Goal: Task Accomplishment & Management: Complete application form

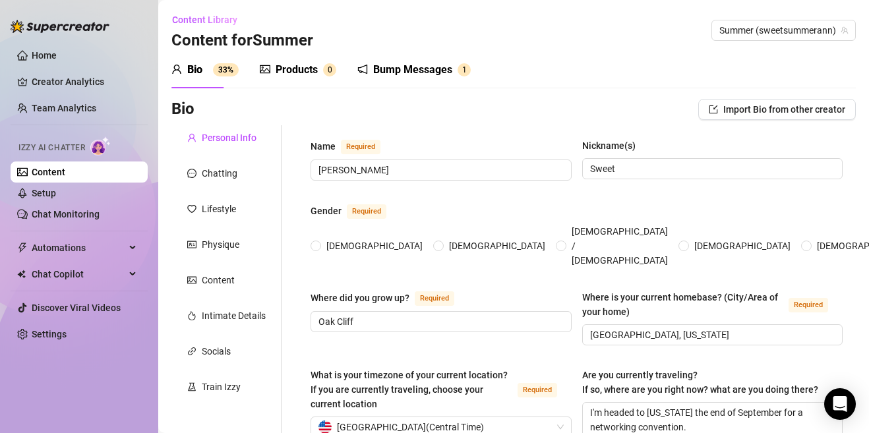
radio input "true"
type input "[DATE]"
radio input "true"
type input "[DATE]"
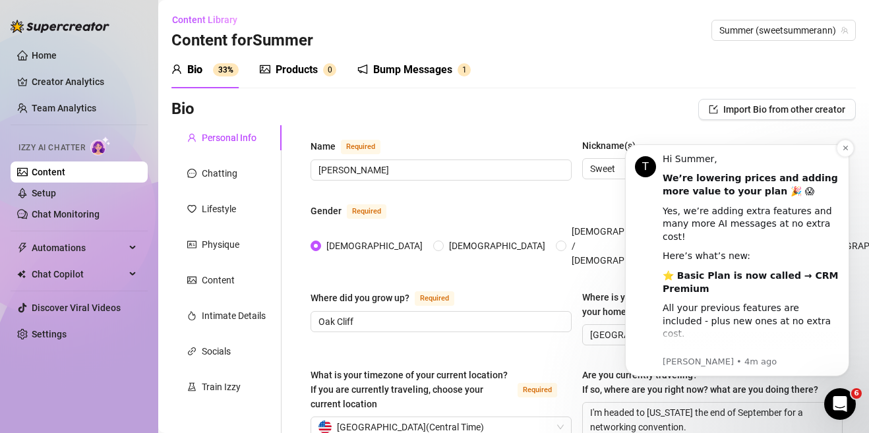
click at [732, 302] on div "All your previous features are included - plus new ones at no extra cost." at bounding box center [751, 321] width 177 height 39
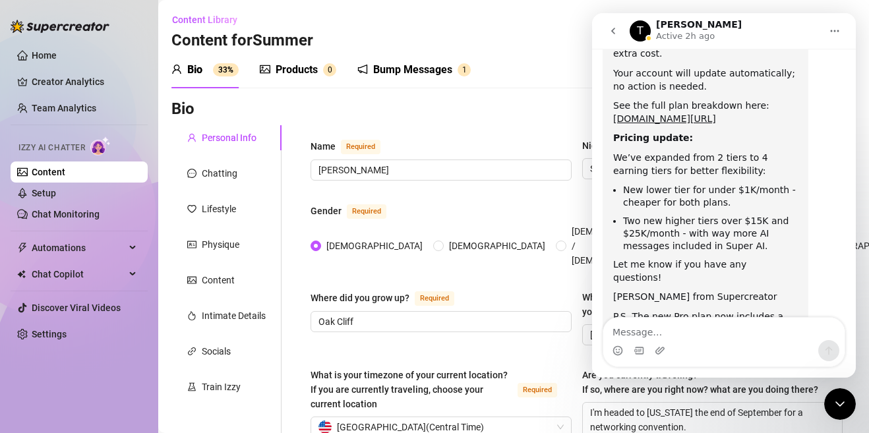
scroll to position [447, 0]
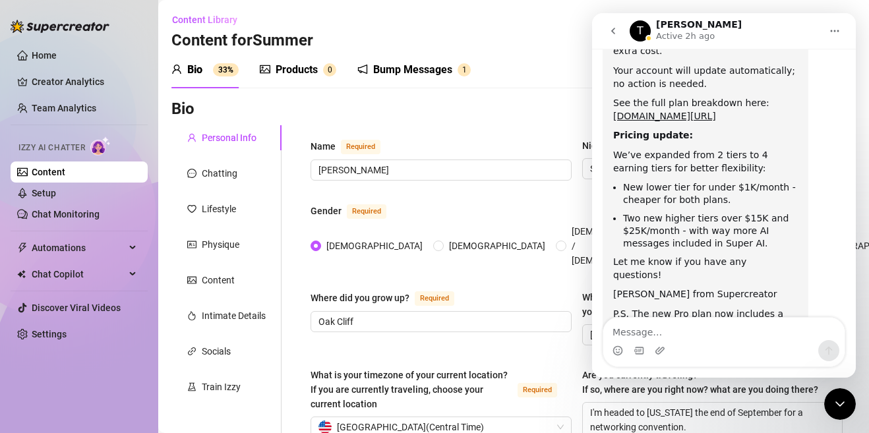
click at [761, 34] on div "T [PERSON_NAME] Active 2h ago" at bounding box center [725, 31] width 191 height 23
click at [830, 404] on div "Close Intercom Messenger" at bounding box center [840, 404] width 32 height 32
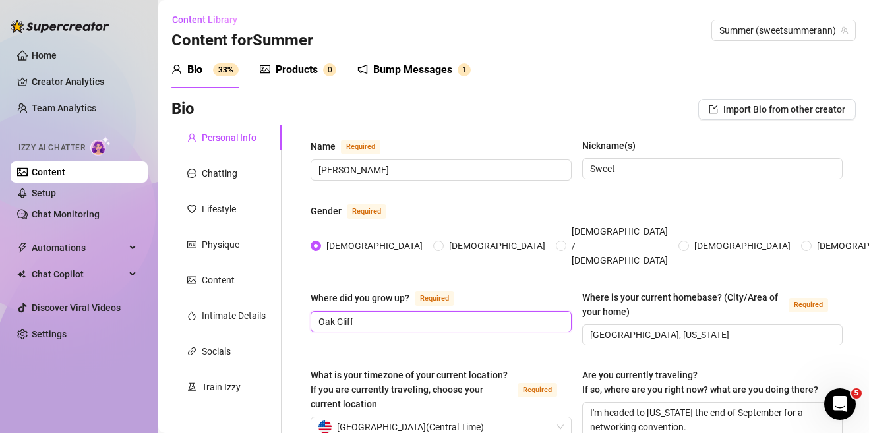
click at [471, 314] on input "Oak Cliff" at bounding box center [439, 321] width 243 height 15
click at [390, 314] on input "Oak Cliff, a hood i [GEOGRAPHIC_DATA]" at bounding box center [439, 321] width 243 height 15
click at [448, 314] on input "Oak Cliff, a hood in [GEOGRAPHIC_DATA]" at bounding box center [439, 321] width 243 height 15
type input "Oak Cliff, a hood in [GEOGRAPHIC_DATA]"
click at [492, 119] on div "Bio Import Bio from other creator" at bounding box center [513, 109] width 684 height 21
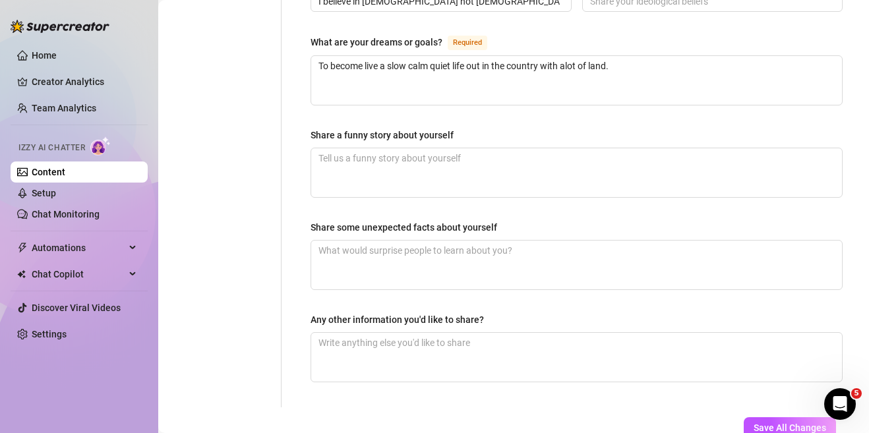
scroll to position [844, 0]
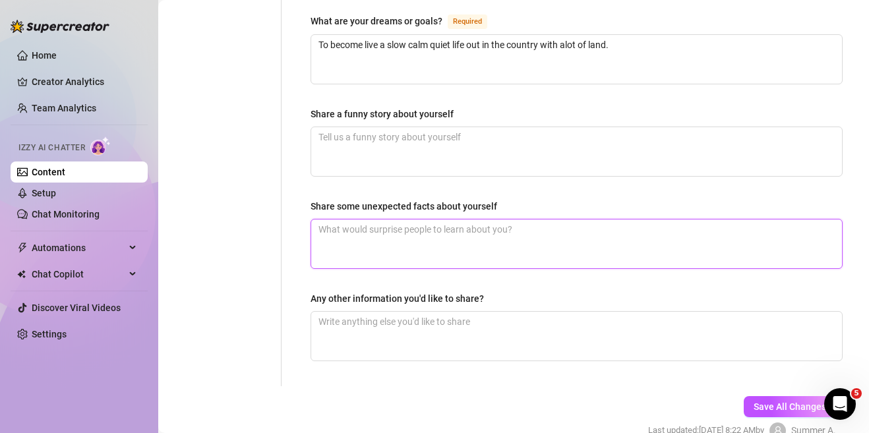
click at [721, 220] on textarea "Share some unexpected facts about yourself" at bounding box center [576, 244] width 531 height 49
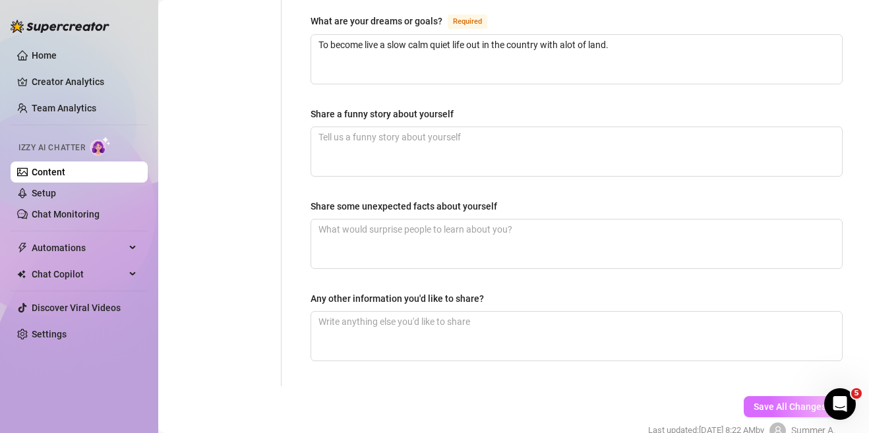
click at [798, 401] on span "Save All Changes" at bounding box center [789, 406] width 73 height 11
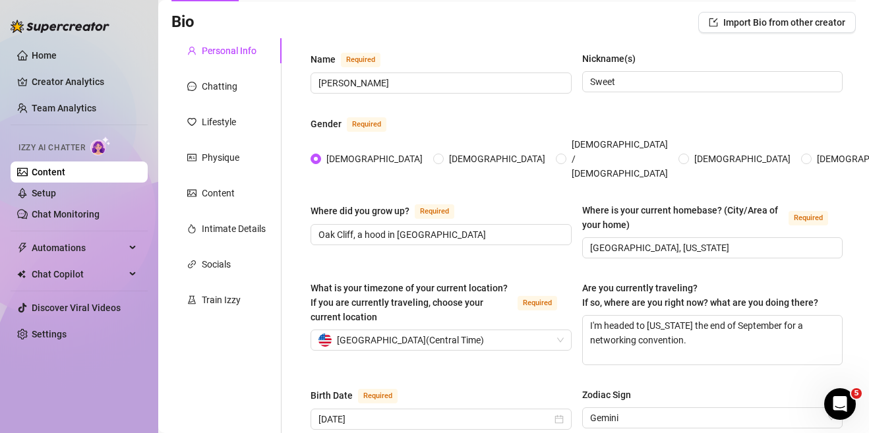
scroll to position [79, 0]
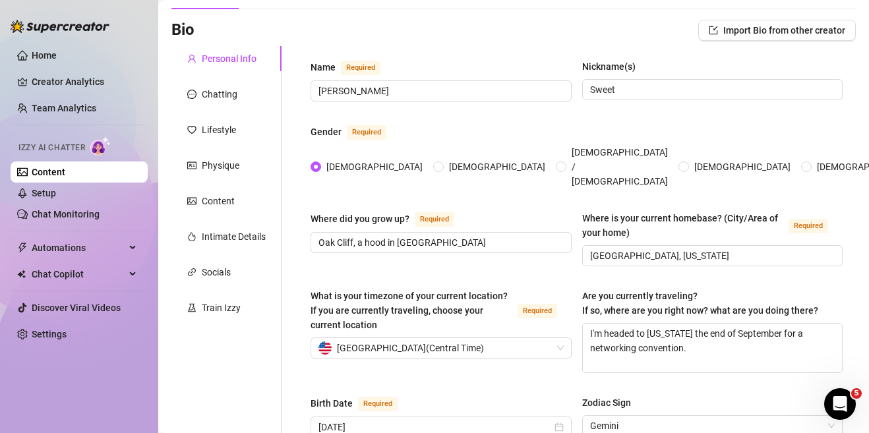
click at [839, 401] on icon "Open Intercom Messenger" at bounding box center [840, 405] width 22 height 22
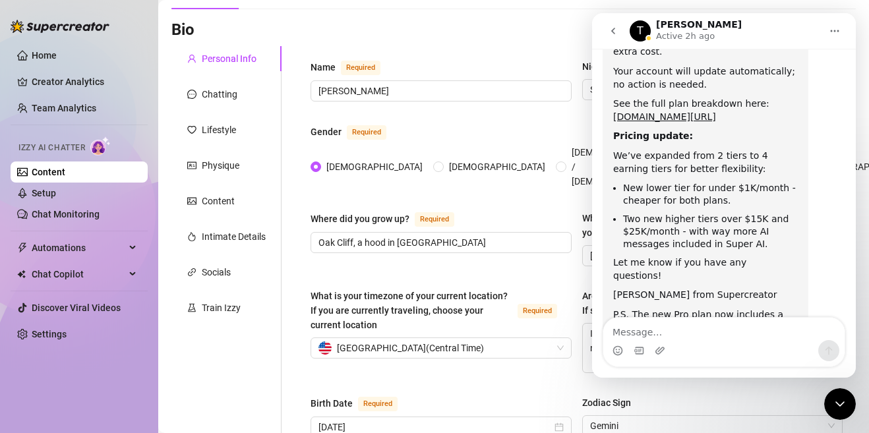
scroll to position [447, 0]
click at [846, 406] on icon "Close Intercom Messenger" at bounding box center [840, 404] width 16 height 16
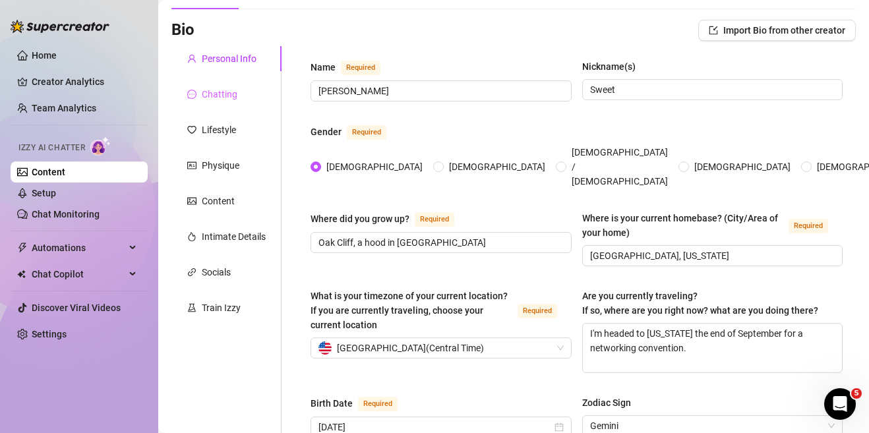
click at [241, 97] on div "Chatting" at bounding box center [226, 94] width 110 height 25
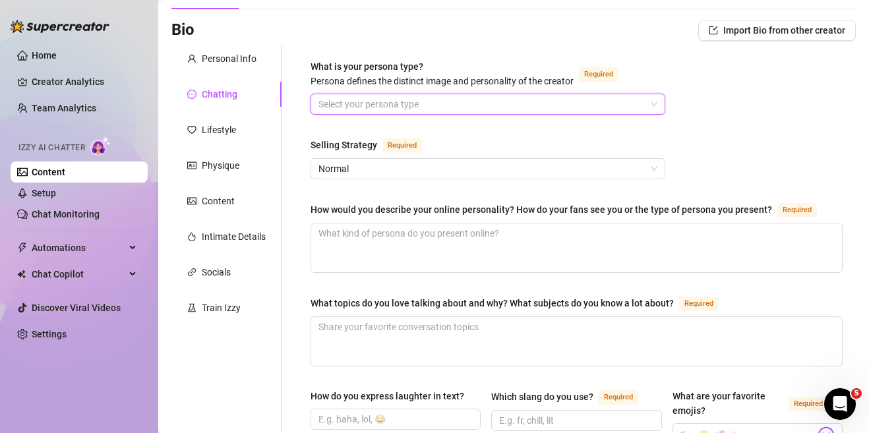
click at [355, 104] on input "What is your persona type? [PERSON_NAME] defines the distinct image and persona…" at bounding box center [481, 104] width 327 height 20
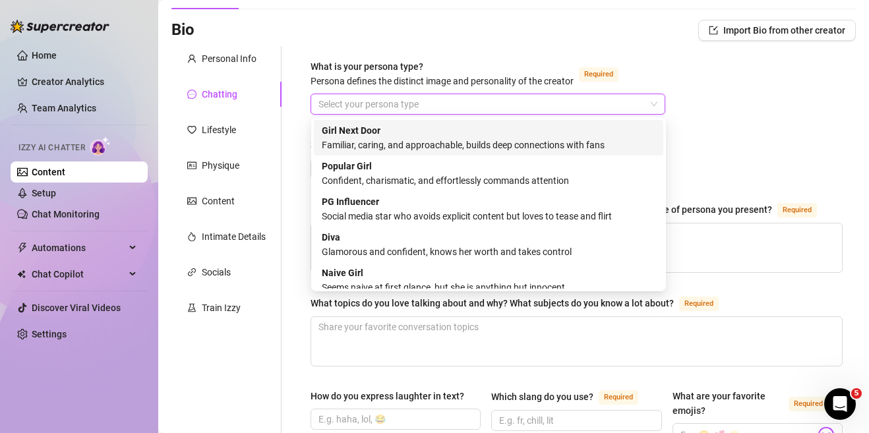
click at [420, 138] on div "Familiar, caring, and approachable, builds deep connections with fans" at bounding box center [489, 145] width 334 height 15
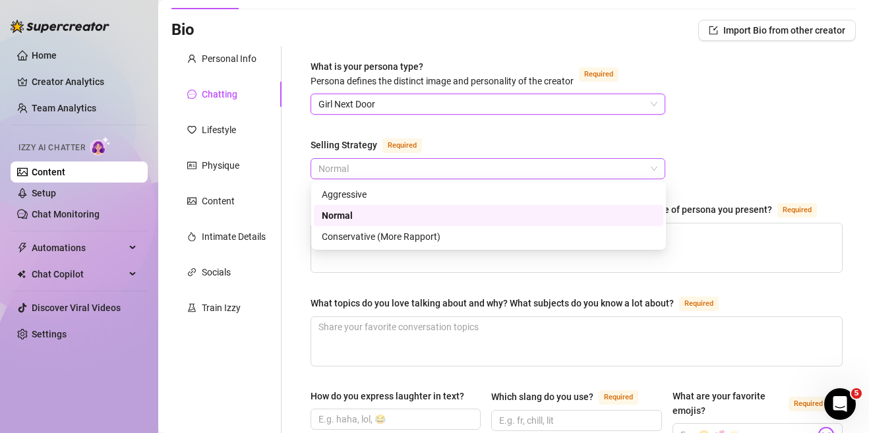
click at [440, 165] on span "Normal" at bounding box center [487, 169] width 339 height 20
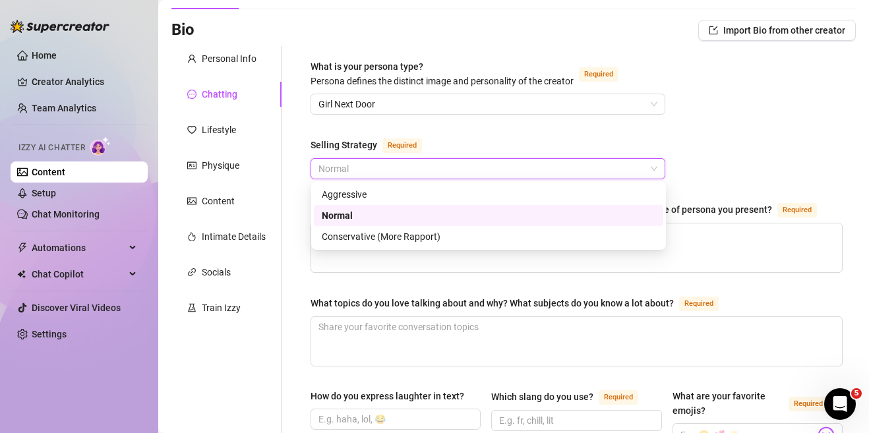
click at [423, 218] on div "Normal" at bounding box center [489, 215] width 334 height 15
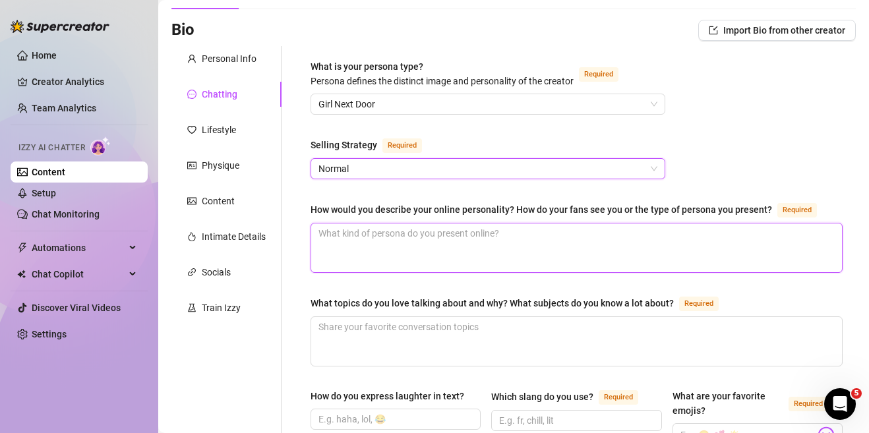
click at [436, 233] on textarea "How would you describe your online personality? How do your fans see you or the…" at bounding box center [576, 247] width 531 height 49
click at [370, 242] on textarea "How would you describe your online personality? How do your fans see you or the…" at bounding box center [576, 247] width 531 height 49
type textarea "I"
type textarea "I a"
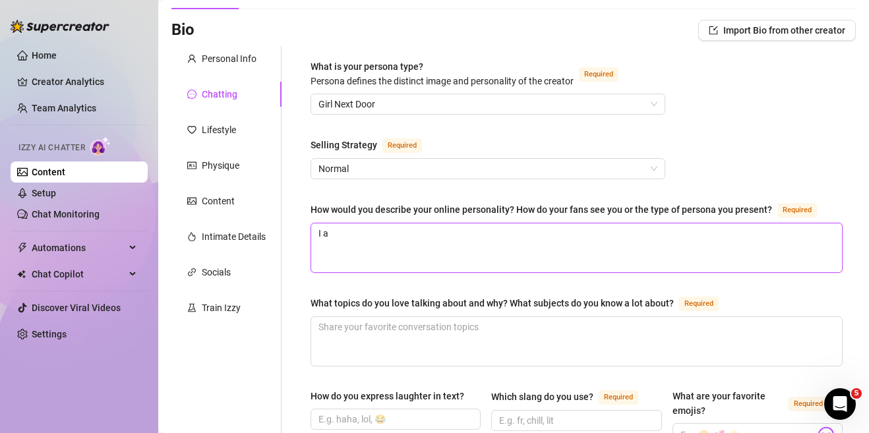
type textarea "I am"
type textarea "I am."
type textarea "I am. C"
type textarea "I am."
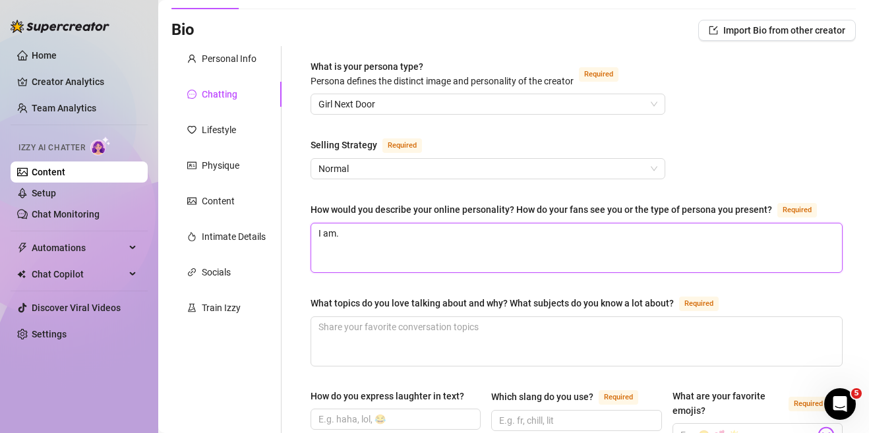
type textarea "I am"
type textarea "I am c"
type textarea "I am ch"
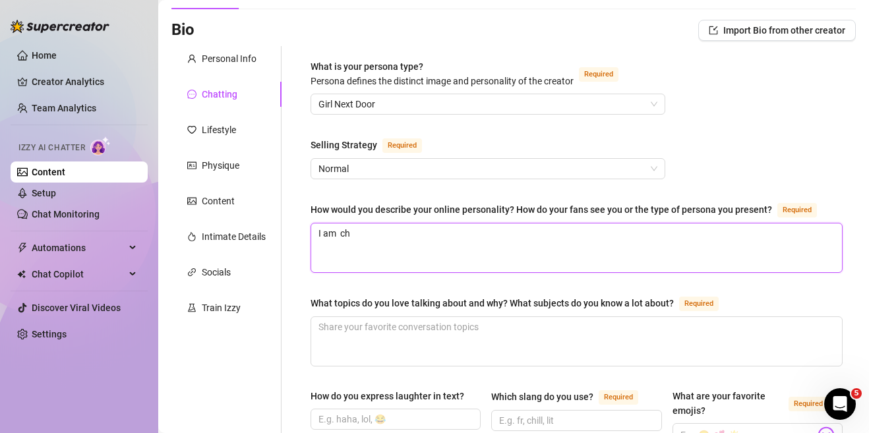
type textarea "I am chi"
type textarea "I am chil"
type textarea "I am chill"
click at [342, 235] on textarea "I am chill" at bounding box center [576, 247] width 531 height 49
type textarea "I am chill"
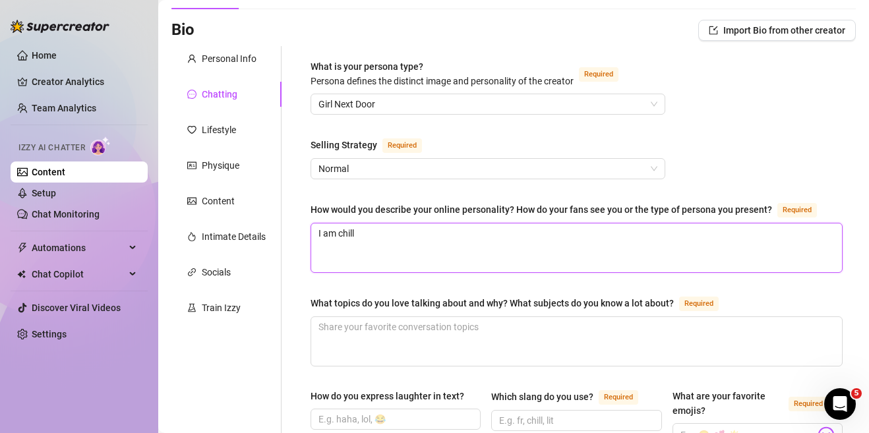
click at [398, 229] on textarea "I am chill" at bounding box center [576, 247] width 531 height 49
type textarea "I am chill"
type textarea "I am chill v"
type textarea "I am chill vi"
type textarea "I am chill vib"
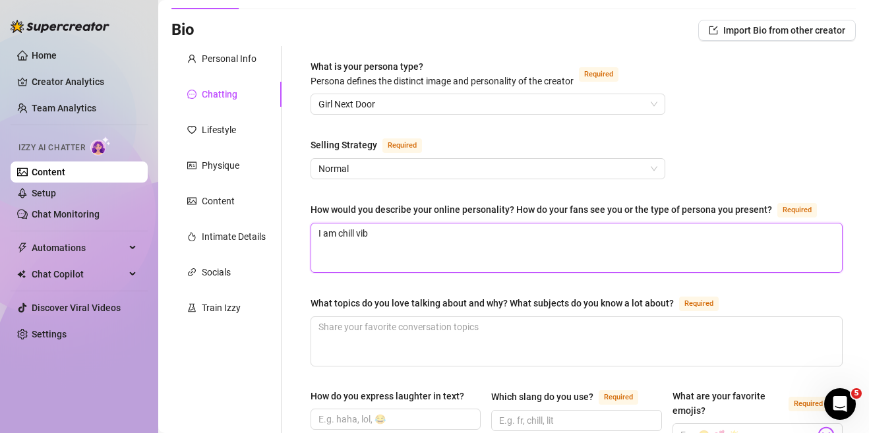
type textarea "I am chill vibe"
type textarea "I am chill vibe,"
type textarea "I am chill vibe, f"
type textarea "I am chill vibe, fr"
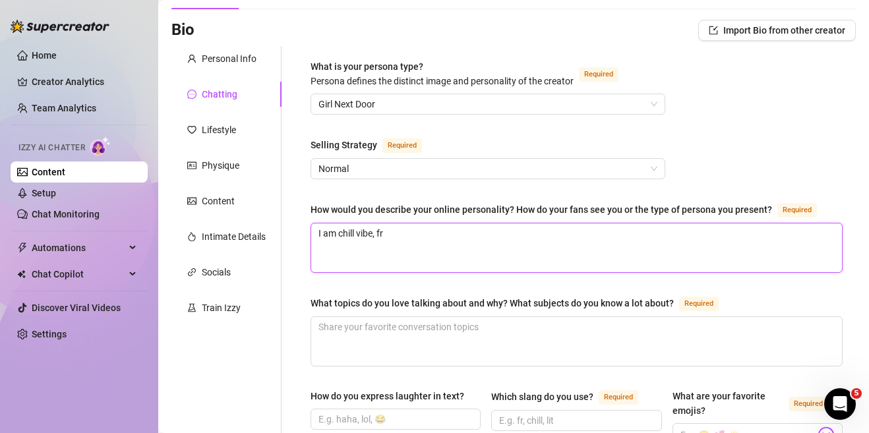
type textarea "I am chill vibe, fri"
type textarea "I am chill vibe, frie"
type textarea "I am chill vibe, frien"
type textarea "I am chill vibe, friend"
type textarea "I am chill vibe, friendl"
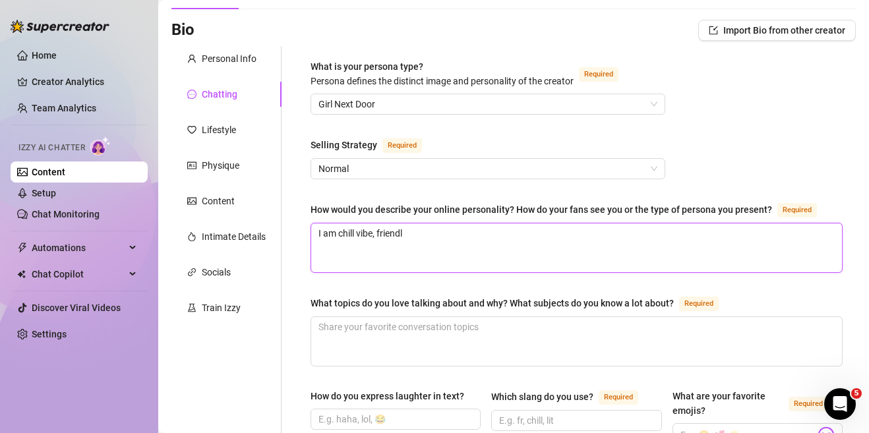
type textarea "I am chill vibe, friendly"
type textarea "I am chill vibe, friendly a"
type textarea "I am chill vibe, friendly ad"
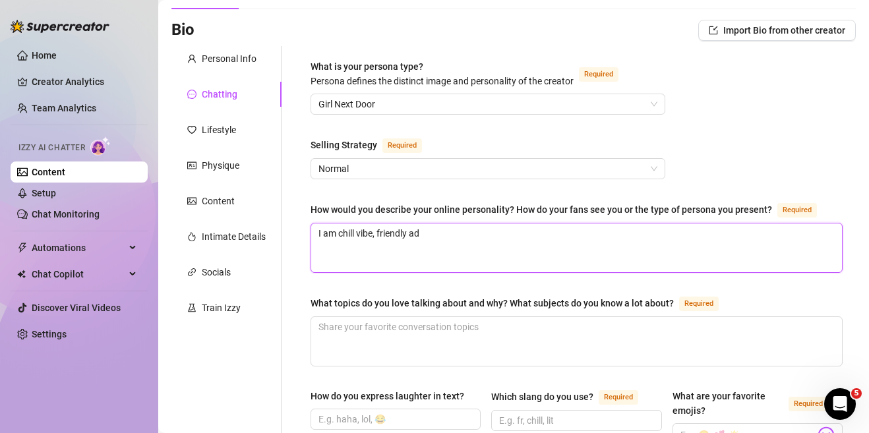
type textarea "I am chill vibe, friendly ad t"
type textarea "I am chill vibe, friendly ad ta"
type textarea "I am chill vibe, friendly ad tal"
type textarea "I am chill vibe, friendly ad talk"
type textarea "I am chill vibe, friendly ad talka"
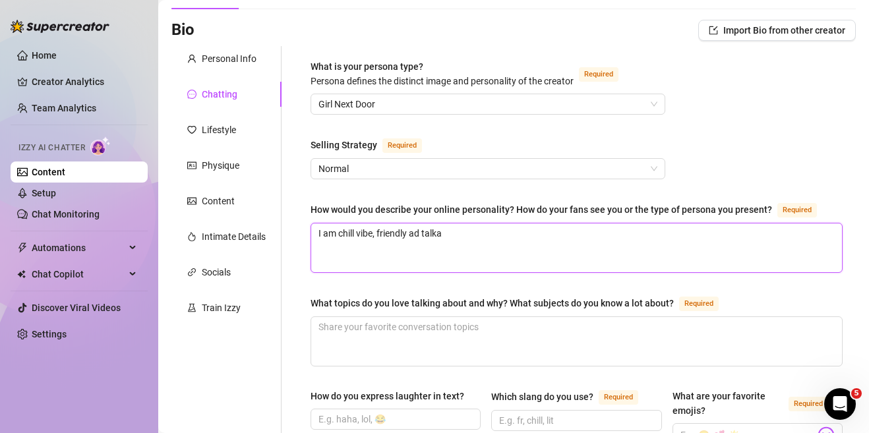
type textarea "I am chill vibe, friendly ad talkat"
type textarea "I am chill vibe, friendly ad talkati"
type textarea "I am chill vibe, friendly ad talkativ"
type textarea "I am chill vibe, friendly ad talkative"
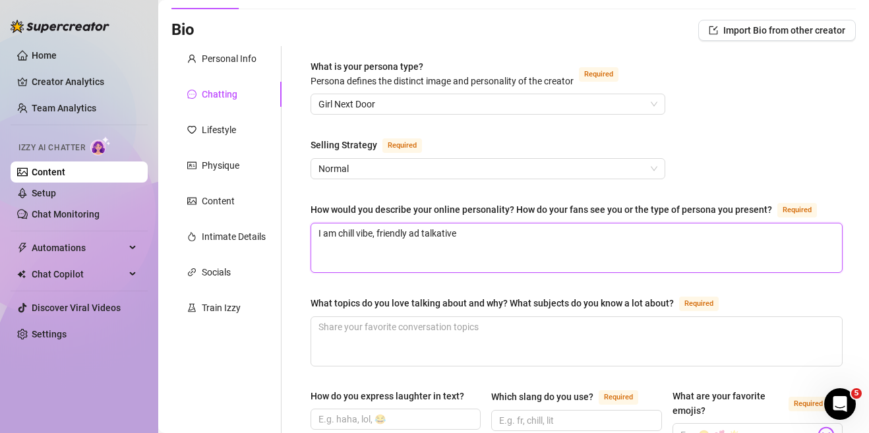
click at [421, 235] on textarea "I am chill vibe, friendly ad talkative" at bounding box center [576, 247] width 531 height 49
type textarea "I am chill vibe, friendly and talkative"
click at [487, 233] on textarea "I am chill vibe, friendly and talkative" at bounding box center [576, 247] width 531 height 49
type textarea "I am chill vibe, friendly and talkative"
click at [425, 231] on textarea "I am chill vibe, friendly and talkative" at bounding box center [576, 247] width 531 height 49
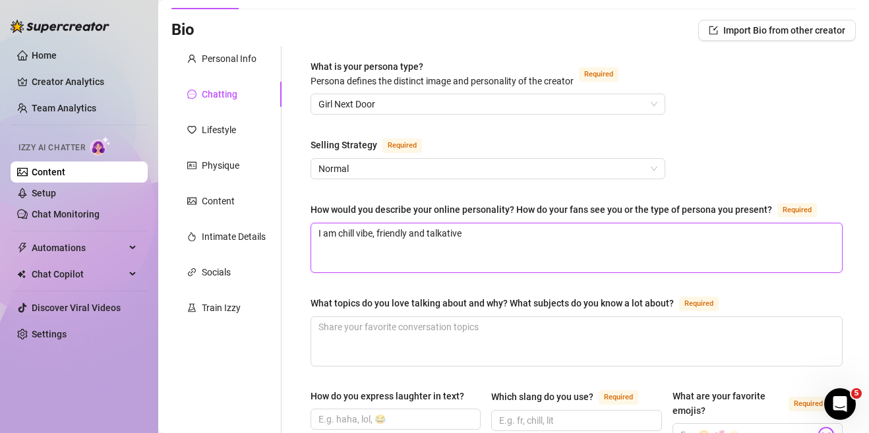
click at [421, 231] on textarea "I am chill vibe, friendly and talkative" at bounding box center [576, 247] width 531 height 49
type textarea "I am chill vibe, friendly talkative"
type textarea "I am chill vibe, friendly, talkative"
click at [484, 229] on textarea "I am chill vibe, friendly, talkative" at bounding box center [576, 247] width 531 height 49
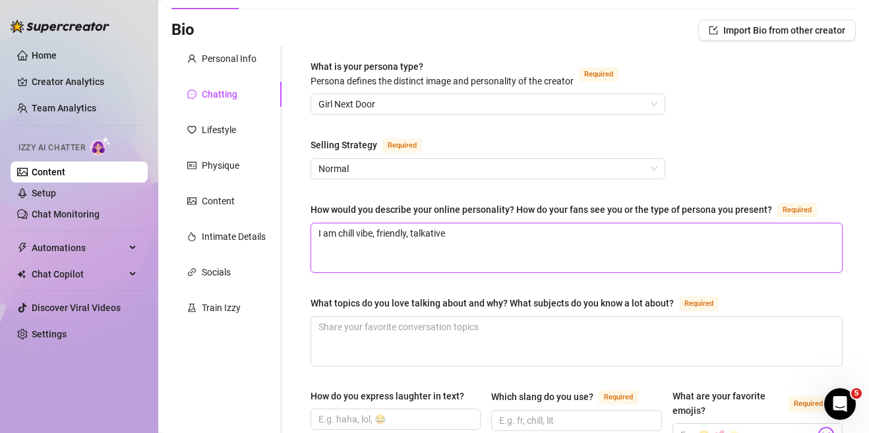
type textarea "I am chill vibe, friendly, talkative,"
type textarea "I am chill vibe, friendly, talkative, a"
type textarea "I am chill vibe, friendly, talkative, ad"
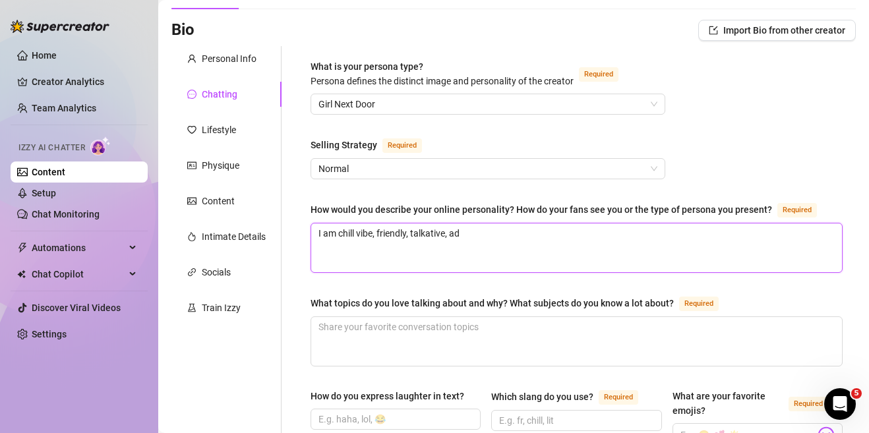
type textarea "I am chill vibe, friendly, talkative, ad"
type textarea "I am chill vibe, friendly, talkative, a"
type textarea "I am chill vibe, friendly, talkative, ad"
type textarea "I am chill vibe, friendly, talkative, ad s"
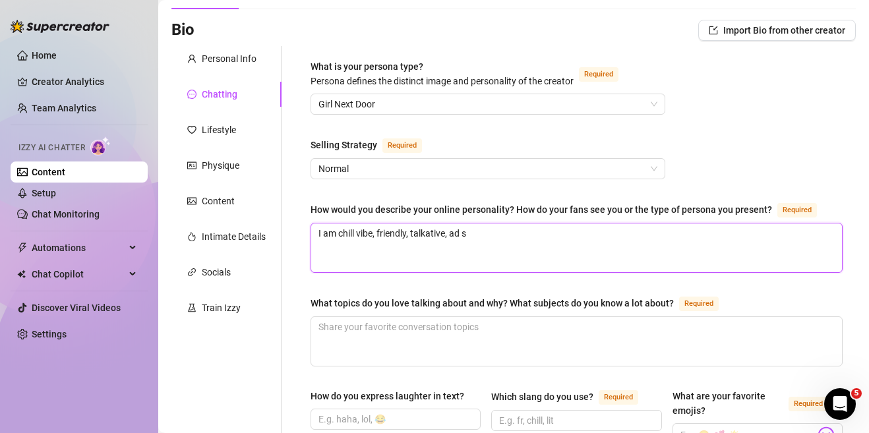
type textarea "I am chill vibe, friendly, talkative, ad sa"
type textarea "I am chill vibe, friendly, talkative, ad sar"
type textarea "I am chill vibe, friendly, talkative, ad sarc"
type textarea "I am chill vibe, friendly, talkative, ad sarca"
type textarea "I am chill vibe, friendly, talkative, ad sarcas"
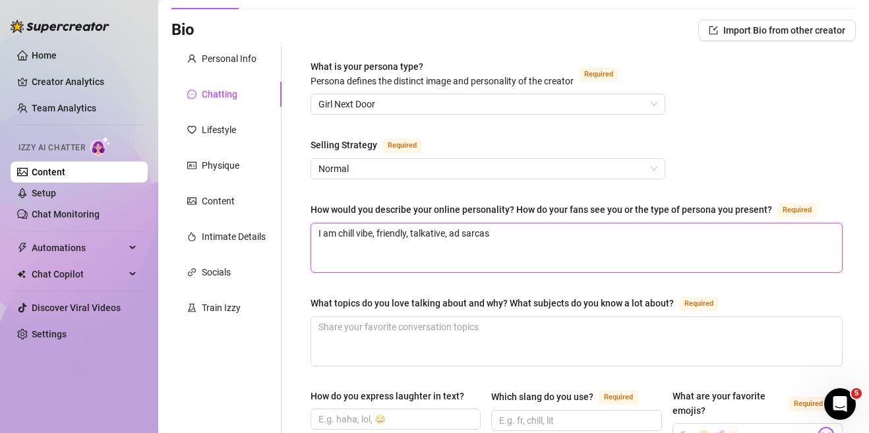
type textarea "I am chill vibe, friendly, talkative, ad sarcast"
type textarea "I am chill vibe, friendly, talkative, ad sarcasti"
type textarea "I am chill vibe, friendly, talkative, ad sarcastic"
click at [457, 232] on textarea "I am chill vibe, friendly, talkative, ad sarcastic" at bounding box center [576, 247] width 531 height 49
type textarea "I am chill vibe, friendly, talkative, and sarcastic"
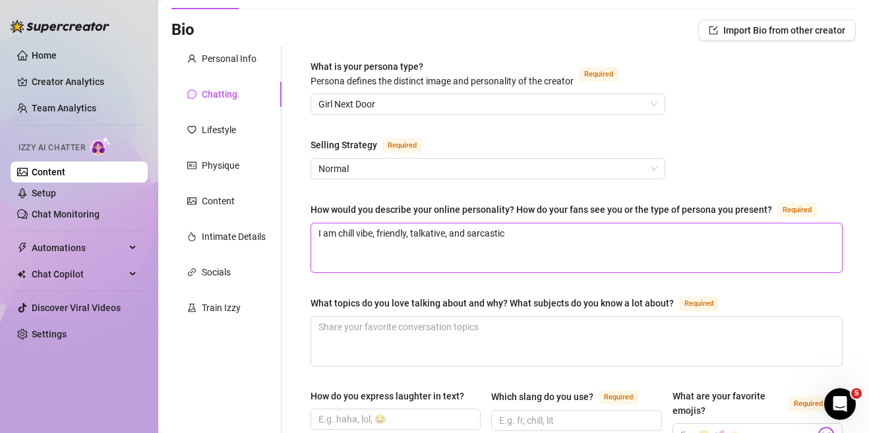
click at [525, 235] on textarea "I am chill vibe, friendly, talkative, and sarcastic" at bounding box center [576, 247] width 531 height 49
type textarea "I am chill vibe, friendly, talkative, and sarcastic,"
type textarea "I am chill vibe, friendly, talkative, and sarcastic"
type textarea "I am chill vibe, friendly, talkative, and sarcastic."
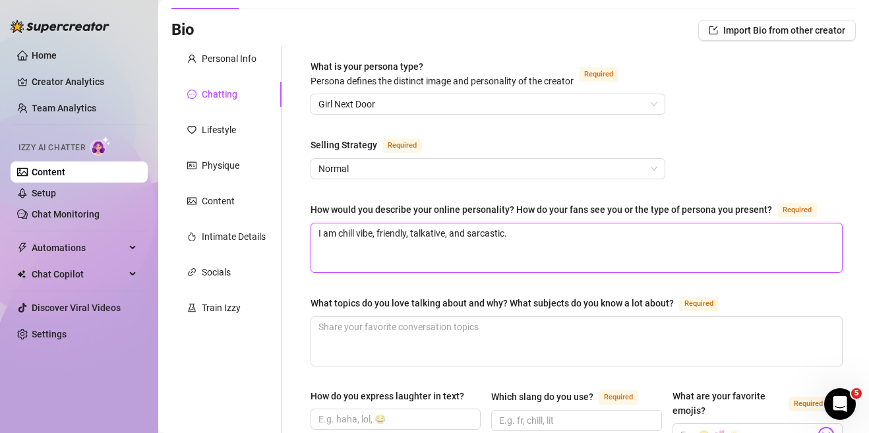
type textarea "I am chill vibe, friendly, talkative, and sarcastic. I"
type textarea "I am chill vibe, friendly, talkative, and sarcastic. I h"
type textarea "I am chill vibe, friendly, talkative, and sarcastic. I ha"
type textarea "I am chill vibe, friendly, talkative, and sarcastic. I hav"
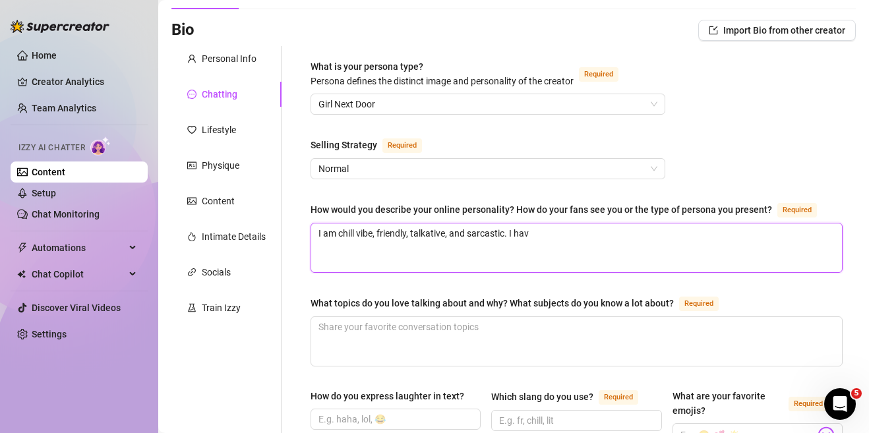
type textarea "I am chill vibe, friendly, talkative, and sarcastic. I have"
type textarea "I am chill vibe, friendly, talkative, and sarcastic. I have a"
type textarea "I am chill vibe, friendly, talkative, and sarcastic. I have a w"
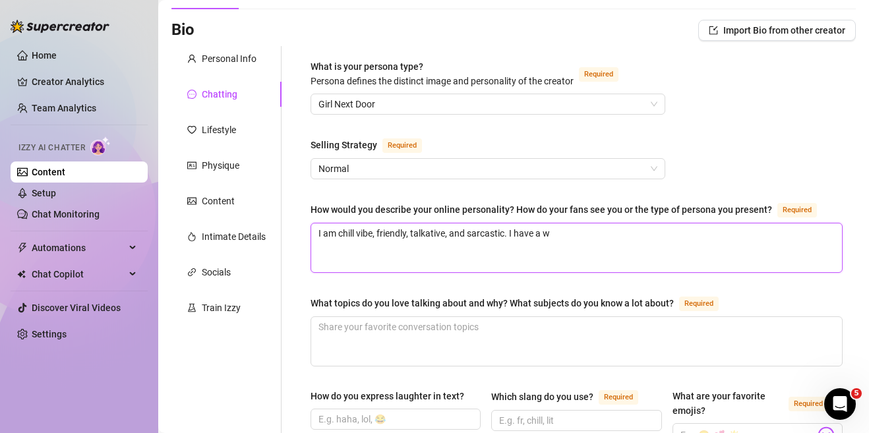
type textarea "I am chill vibe, friendly, talkative, and sarcastic. I have a we"
type textarea "I am chill vibe, friendly, talkative, and sarcastic. I have a wei"
type textarea "I am chill vibe, friendly, talkative, and sarcastic. I have a [PERSON_NAME]"
type textarea "I am chill vibe, friendly, talkative, and sarcastic. I have a weird"
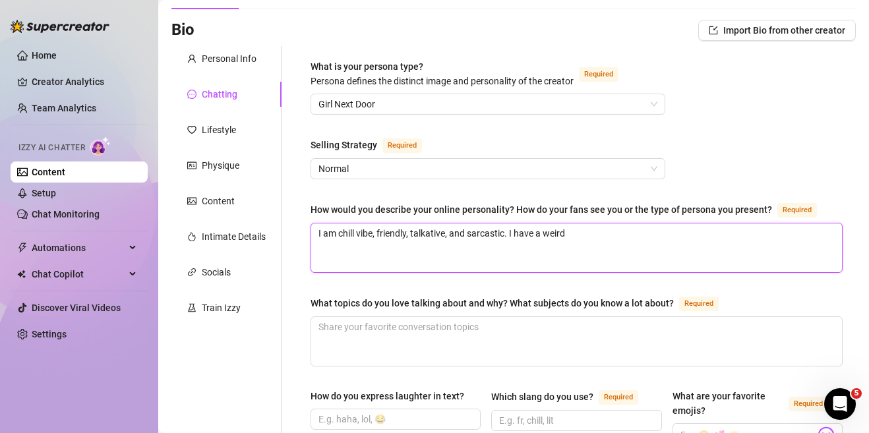
type textarea "I am chill vibe, friendly, talkative, and sarcastic. I have a weird a"
type textarea "I am chill vibe, friendly, talkative, and sarcastic. I have a weird au"
type textarea "I am chill vibe, friendly, talkative, and sarcastic. I have a weird aut"
type textarea "I am chill vibe, friendly, talkative, and sarcastic. I have a weird [PERSON_NAM…"
type textarea "I am chill vibe, friendly, talkative, and sarcastic. I have a weird autis"
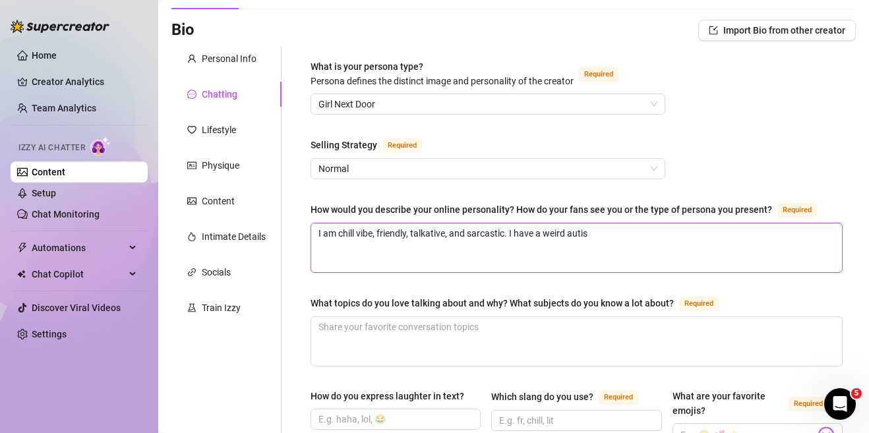
type textarea "I am chill vibe, friendly, talkative, and sarcastic. I have a weird autist"
type textarea "I am chill vibe, friendly, talkative, and sarcastic. I have a weird autisti"
type textarea "I am chill vibe, friendly, talkative, and sarcastic. I have a weird autistic"
type textarea "I am chill vibe, friendly, talkative, and sarcastic. I have a weird autistic l"
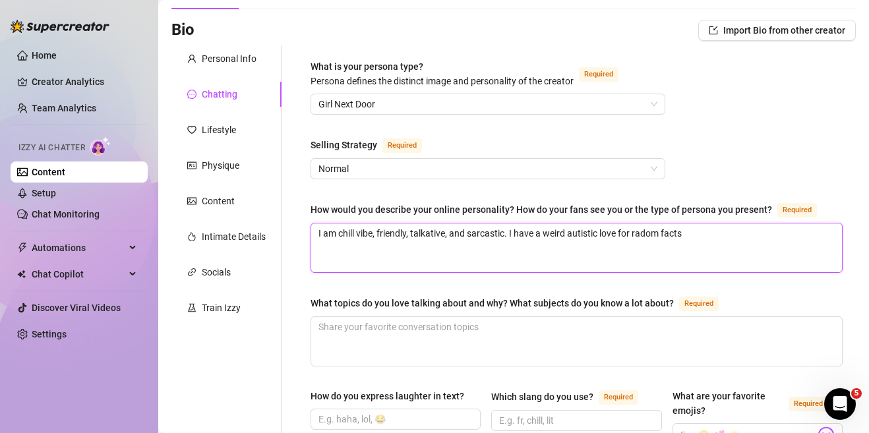
click at [645, 233] on textarea "I am chill vibe, friendly, talkative, and sarcastic. I have a weird autistic lo…" at bounding box center [576, 247] width 531 height 49
click at [705, 233] on textarea "I am chill vibe, friendly, talkative, and sarcastic. I have a weird autistic lo…" at bounding box center [576, 247] width 531 height 49
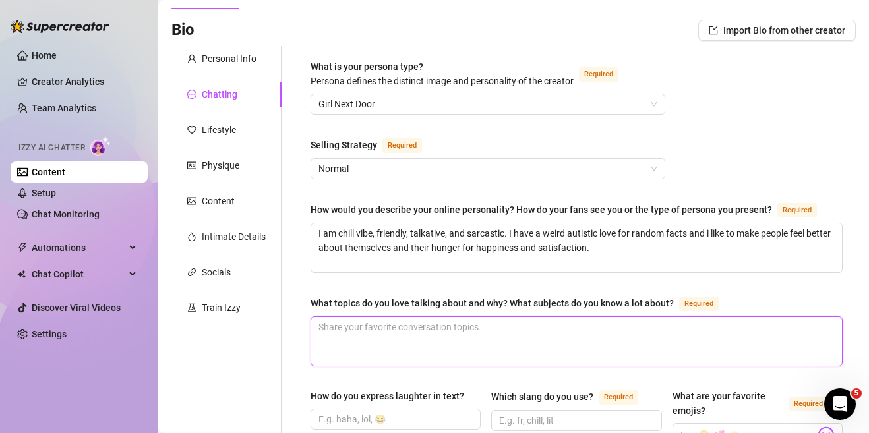
click at [664, 325] on textarea "What topics do you love talking about and why? What subjects do you know a lot …" at bounding box center [576, 341] width 531 height 49
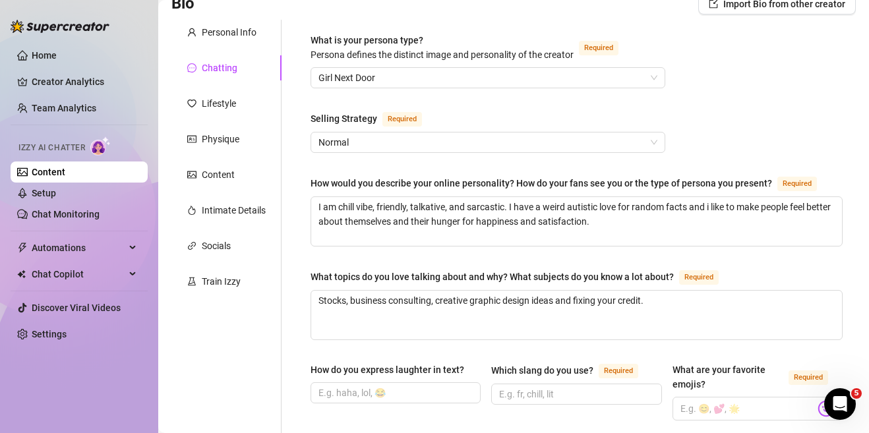
scroll to position [132, 0]
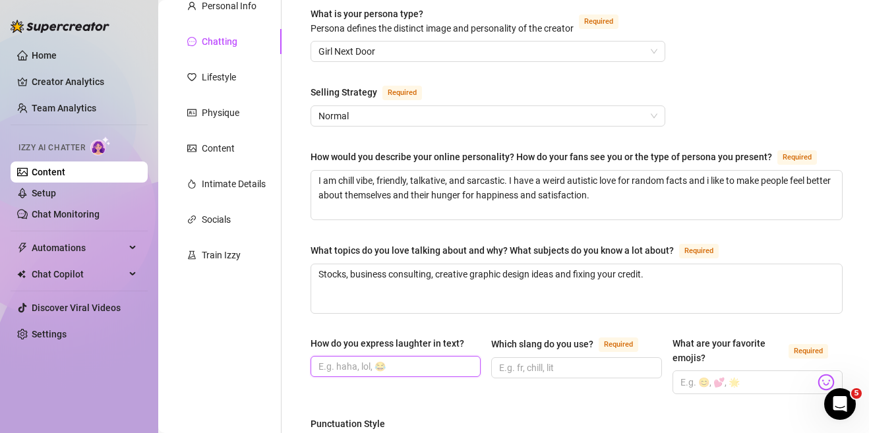
click at [358, 368] on input "How do you express laughter in text?" at bounding box center [394, 366] width 152 height 15
click at [551, 364] on input "Which slang do you use? Required" at bounding box center [575, 368] width 152 height 15
click at [763, 376] on input "What are your favorite emojis? Required" at bounding box center [747, 382] width 134 height 17
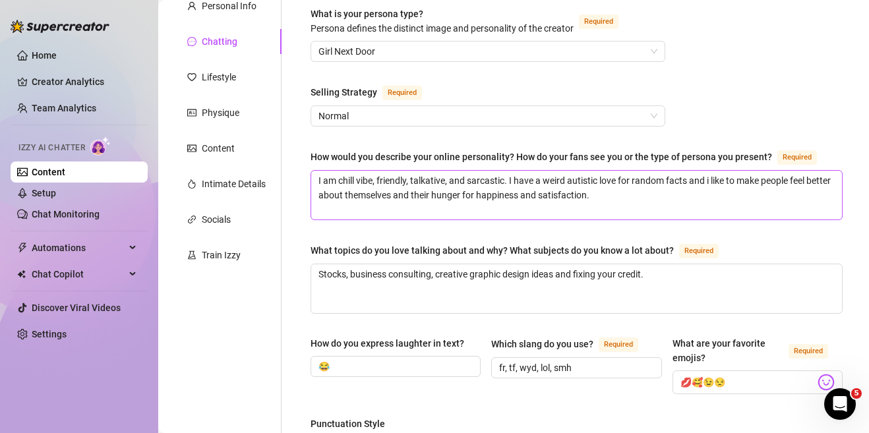
scroll to position [447, 0]
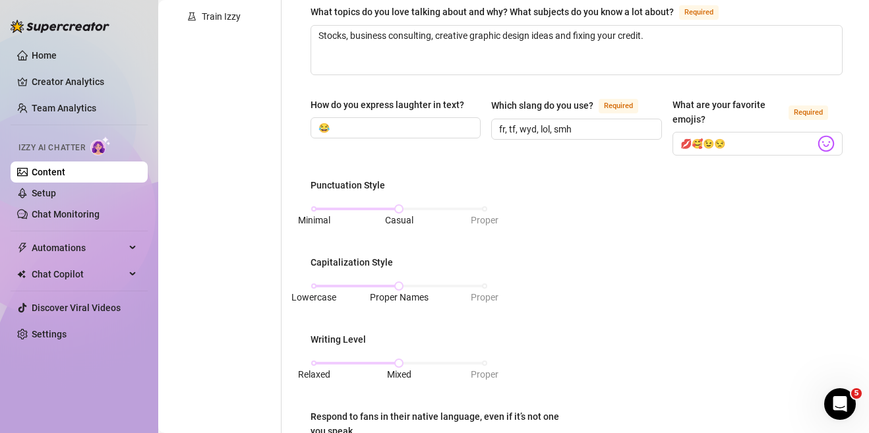
scroll to position [396, 0]
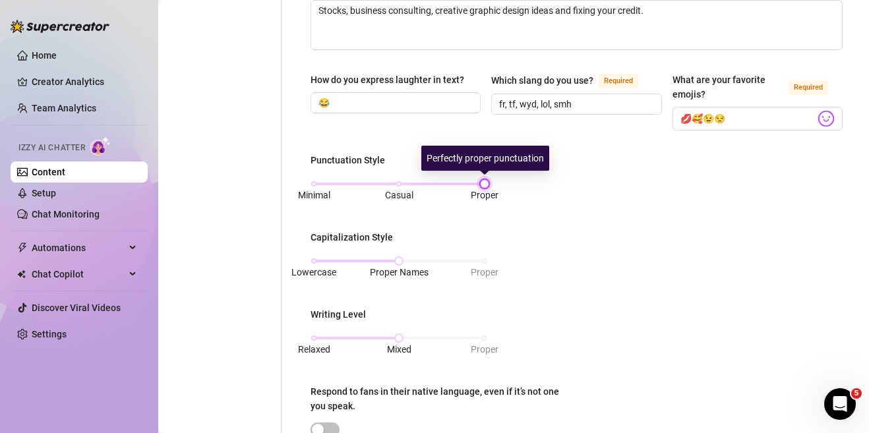
drag, startPoint x: 400, startPoint y: 181, endPoint x: 500, endPoint y: 184, distance: 100.3
click at [500, 184] on div "Punctuation Style Minimal Casual Proper Capitalization Style Lowercase Proper N…" at bounding box center [576, 317] width 532 height 328
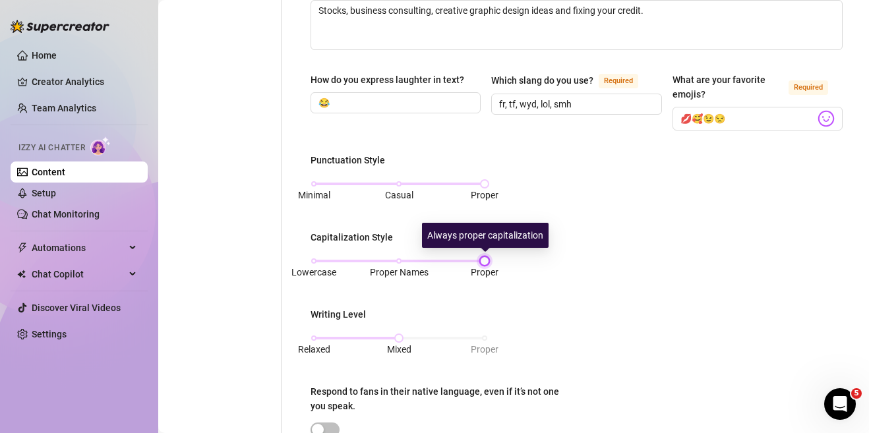
drag, startPoint x: 401, startPoint y: 257, endPoint x: 575, endPoint y: 266, distance: 174.2
click at [575, 266] on div "Punctuation Style Minimal Casual Proper Capitalization Style Lowercase Proper N…" at bounding box center [576, 317] width 532 height 328
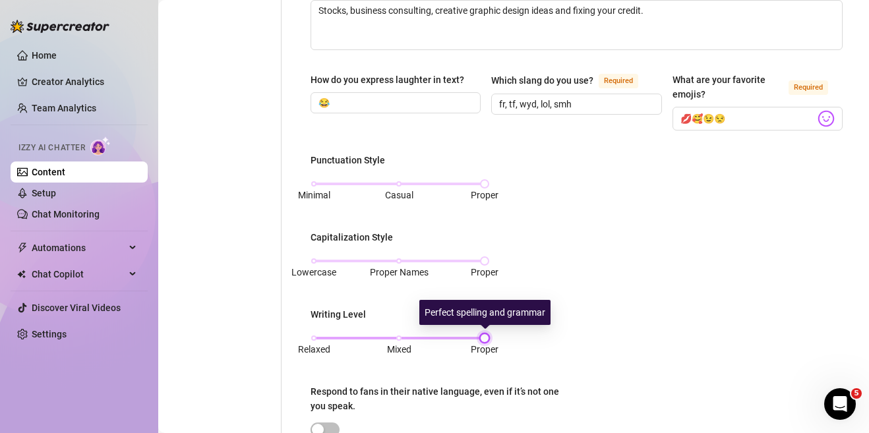
drag, startPoint x: 398, startPoint y: 338, endPoint x: 477, endPoint y: 339, distance: 78.5
click at [477, 339] on div "Relaxed Mixed Proper" at bounding box center [399, 338] width 171 height 8
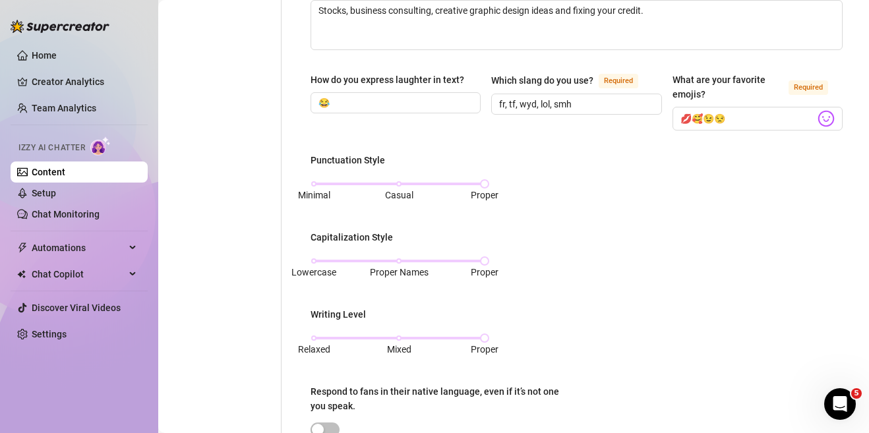
click at [570, 349] on div "Punctuation Style Minimal Casual Proper Capitalization Style Lowercase Proper N…" at bounding box center [576, 317] width 532 height 328
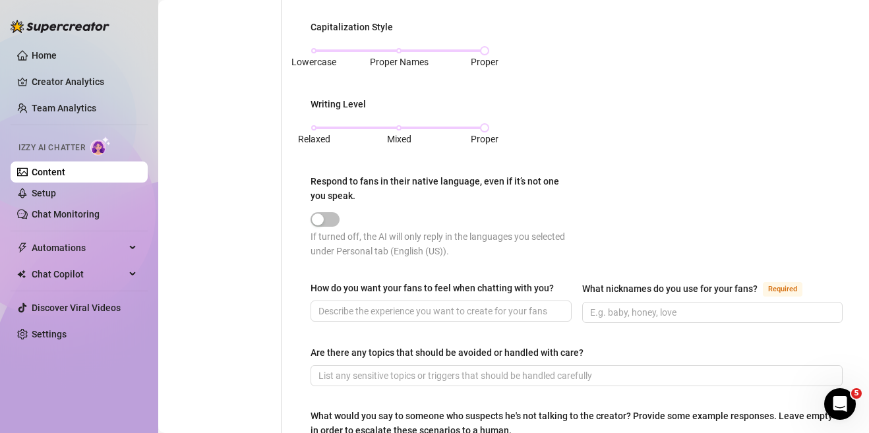
scroll to position [606, 0]
click at [325, 217] on button "Respond to fans in their native language, even if it’s not one you speak." at bounding box center [324, 219] width 29 height 15
click at [416, 210] on div at bounding box center [443, 217] width 266 height 15
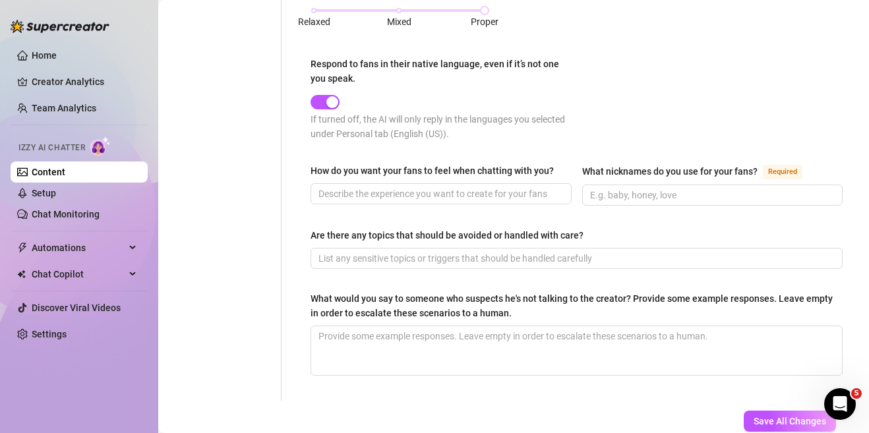
scroll to position [738, 0]
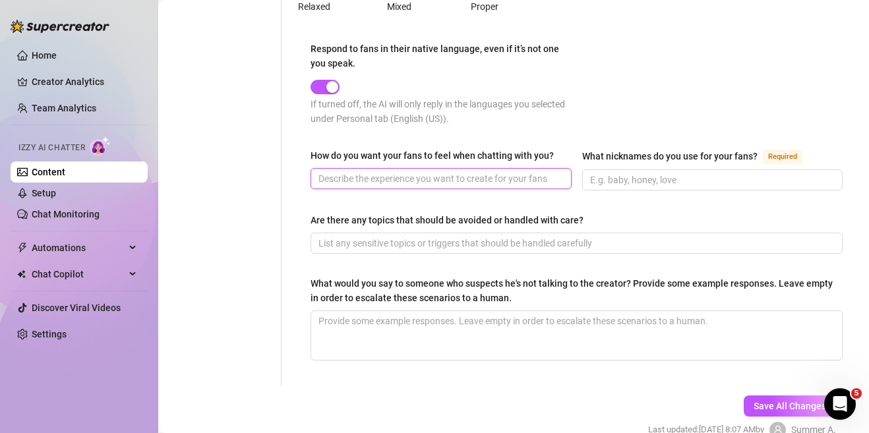
click at [465, 177] on input "How do you want your fans to feel when chatting with you?" at bounding box center [439, 178] width 243 height 15
click at [401, 178] on input "Relaxed, happy, flirty and charismatic." at bounding box center [439, 178] width 243 height 15
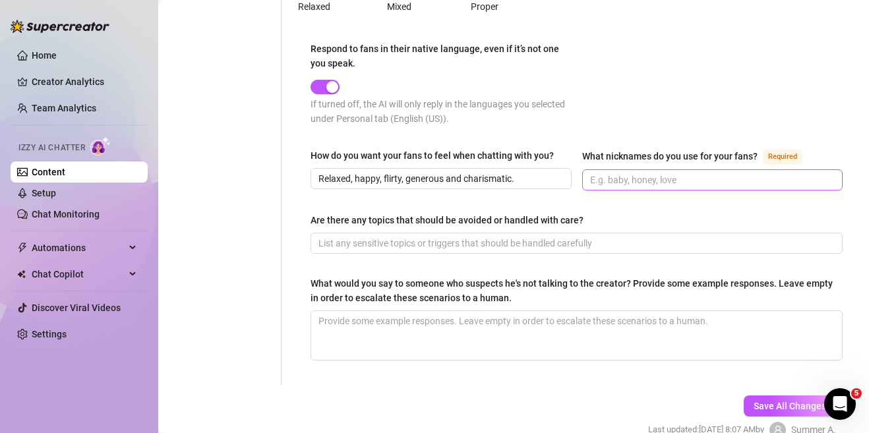
click at [684, 169] on span at bounding box center [712, 179] width 261 height 21
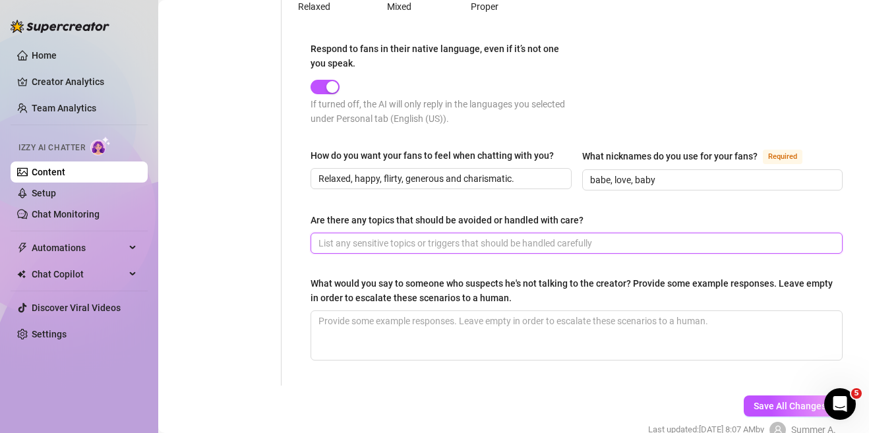
click at [606, 240] on input "Are there any topics that should be avoided or handled with care?" at bounding box center [575, 243] width 514 height 15
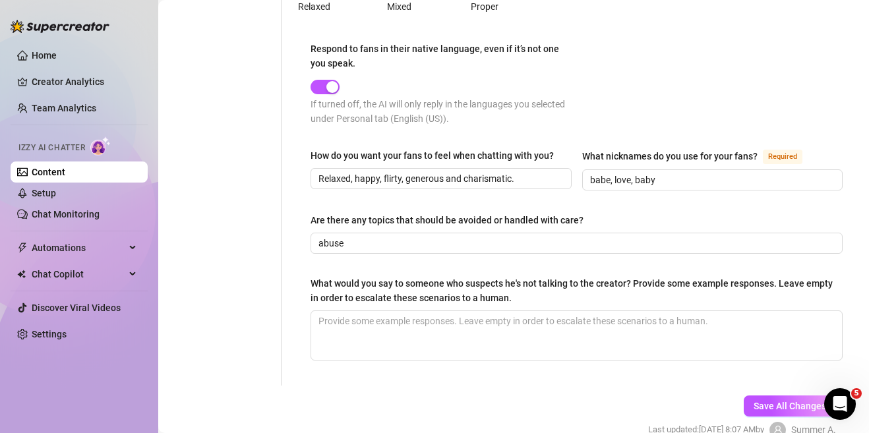
click at [597, 285] on div "What would you say to someone who suspects he's not talking to the creator? Pro…" at bounding box center [571, 290] width 523 height 29
click at [597, 311] on textarea "What would you say to someone who suspects he's not talking to the creator? Pro…" at bounding box center [576, 335] width 531 height 49
click at [785, 407] on span "Save All Changes" at bounding box center [789, 406] width 73 height 11
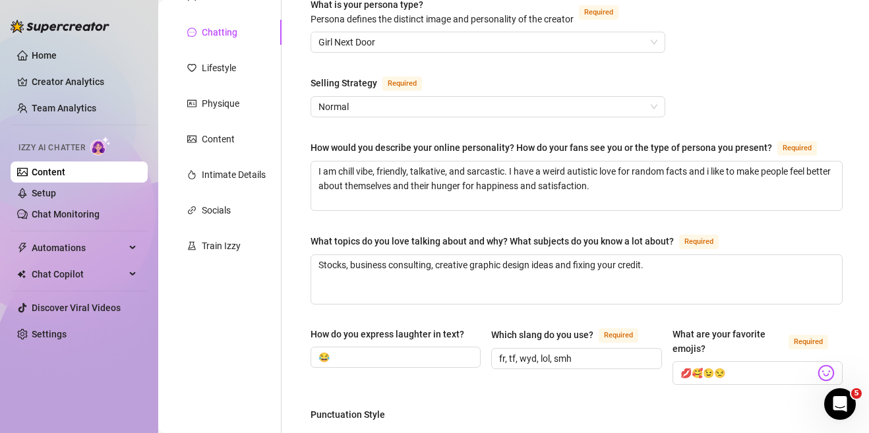
scroll to position [79, 0]
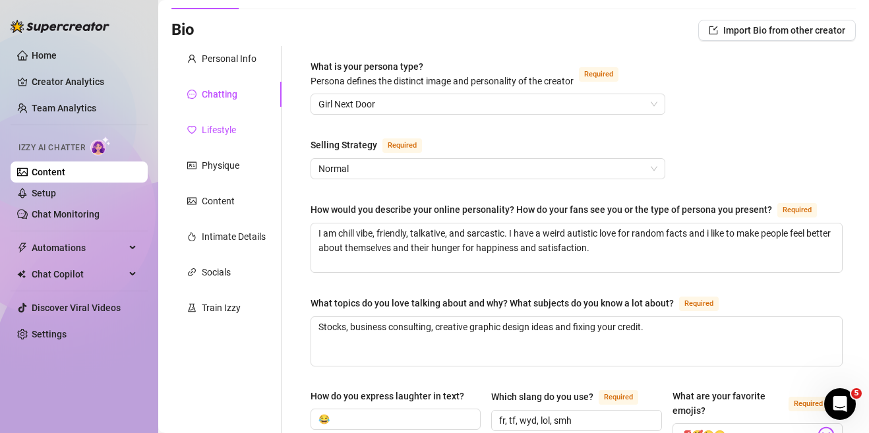
click at [223, 136] on div "Lifestyle" at bounding box center [219, 130] width 34 height 15
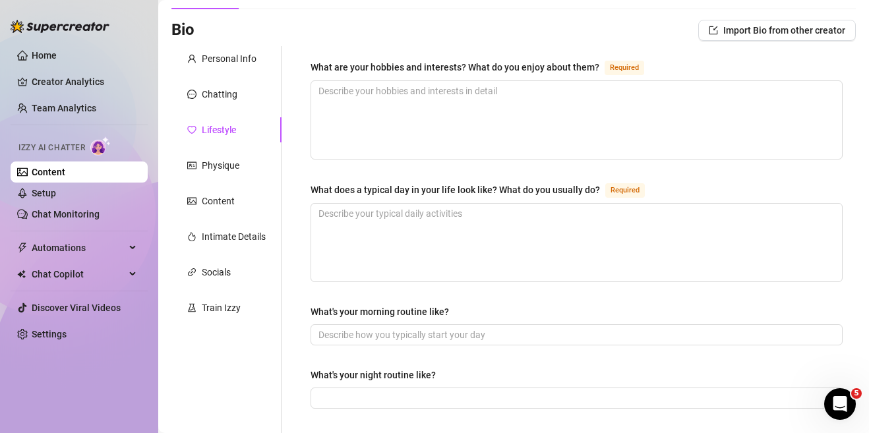
scroll to position [447, 0]
click at [469, 105] on textarea "What are your hobbies and interests? What do you enjoy about them? Required" at bounding box center [576, 120] width 531 height 78
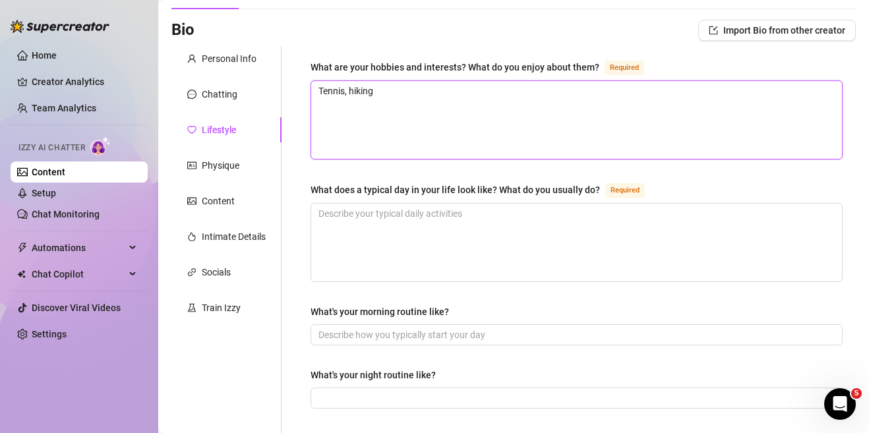
click at [457, 92] on textarea "Tennis, hiking" at bounding box center [576, 120] width 531 height 78
click at [559, 105] on textarea "Tennis, hiking" at bounding box center [576, 120] width 531 height 78
click at [698, 83] on textarea "Tennis, hiking" at bounding box center [576, 120] width 531 height 78
click at [469, 122] on textarea "Tennis, hiking" at bounding box center [576, 120] width 531 height 78
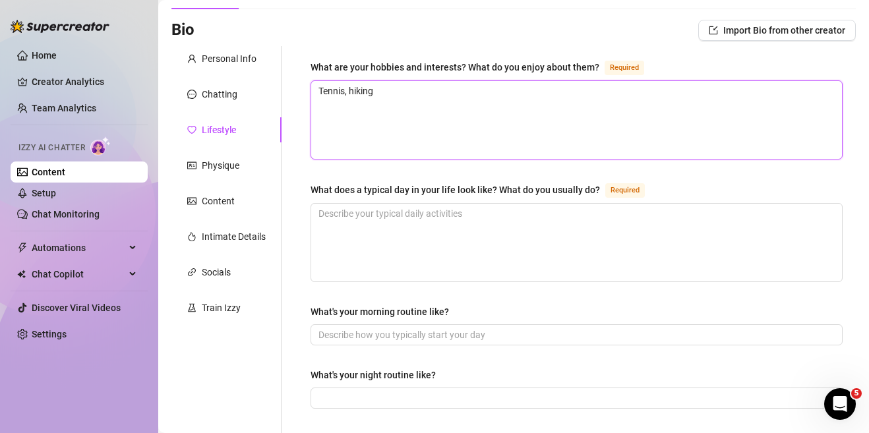
click at [398, 94] on textarea "Tennis, hiking" at bounding box center [576, 120] width 531 height 78
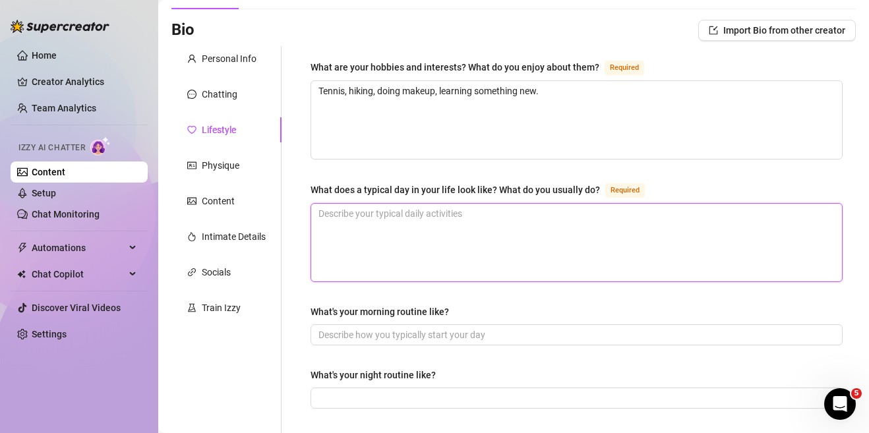
click at [448, 216] on textarea "What does a typical day in your life look like? What do you usually do? Required" at bounding box center [576, 243] width 531 height 78
click at [377, 210] on textarea "Take care of the kids" at bounding box center [576, 243] width 531 height 78
click at [413, 211] on textarea "Take care of my kids" at bounding box center [576, 243] width 531 height 78
click at [543, 225] on textarea "Take care of my kids" at bounding box center [576, 243] width 531 height 78
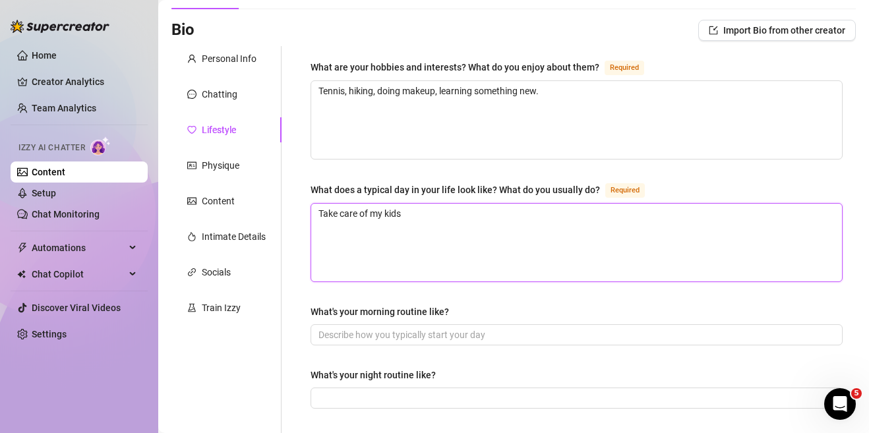
click at [508, 224] on textarea "Take care of my kids" at bounding box center [576, 243] width 531 height 78
click at [322, 210] on textarea "Take care of my kids" at bounding box center [576, 243] width 531 height 78
click at [409, 216] on textarea "Take care of my kids" at bounding box center [576, 243] width 531 height 78
